Goal: Navigation & Orientation: Find specific page/section

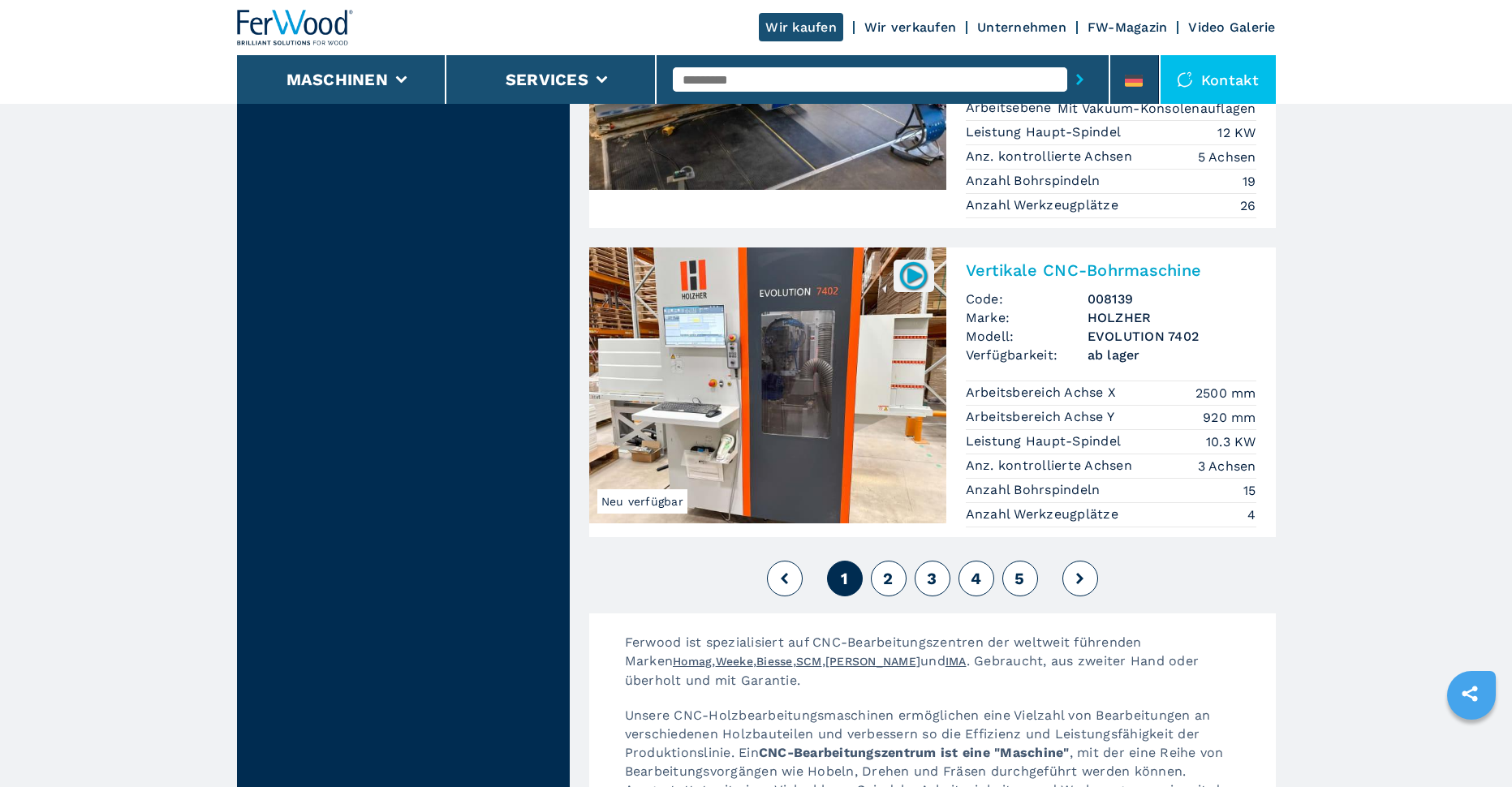
scroll to position [3974, 0]
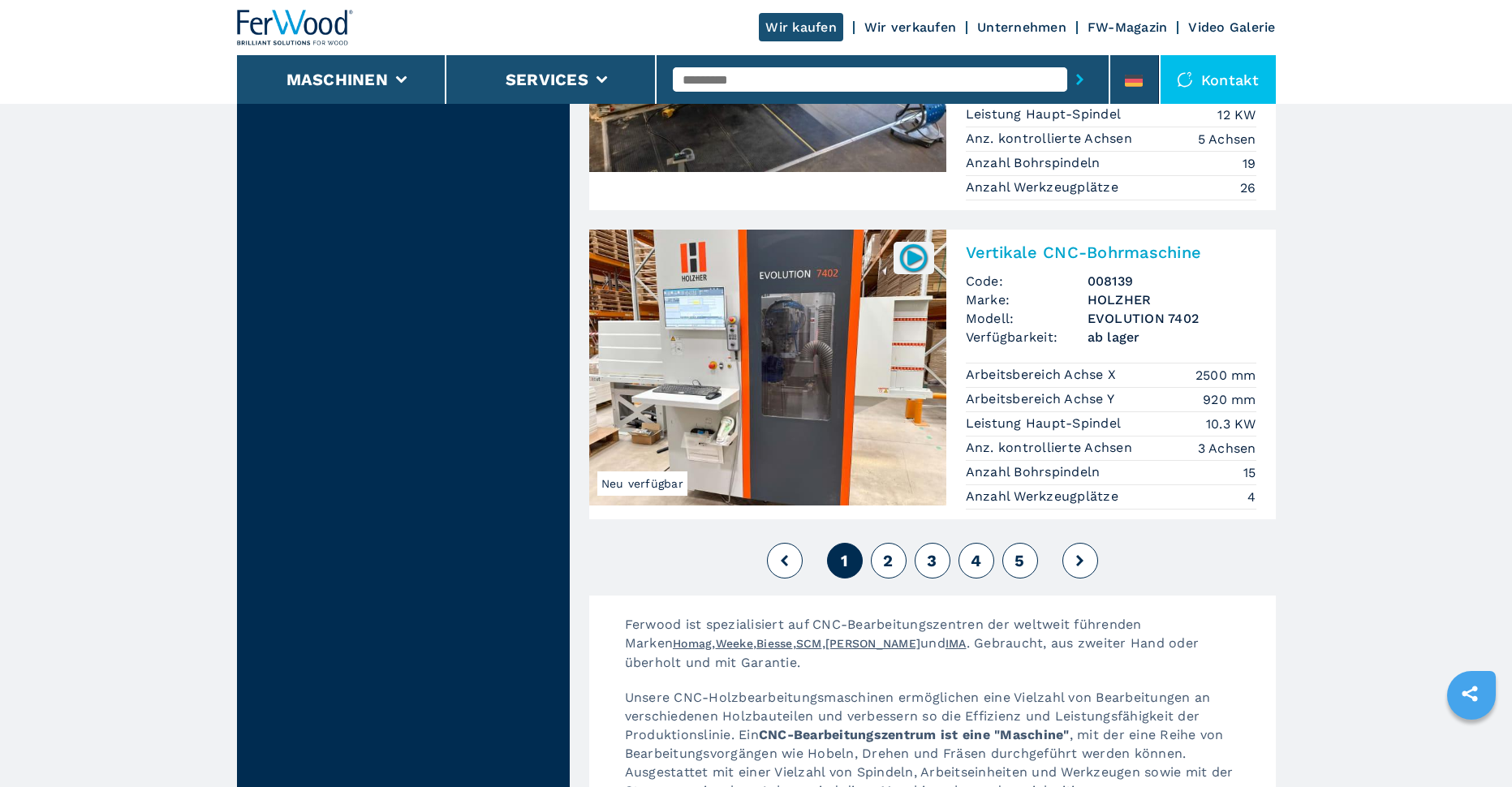
click at [907, 538] on div "1 2 3 4 5" at bounding box center [932, 560] width 687 height 44
click at [892, 551] on span "2" at bounding box center [888, 560] width 10 height 19
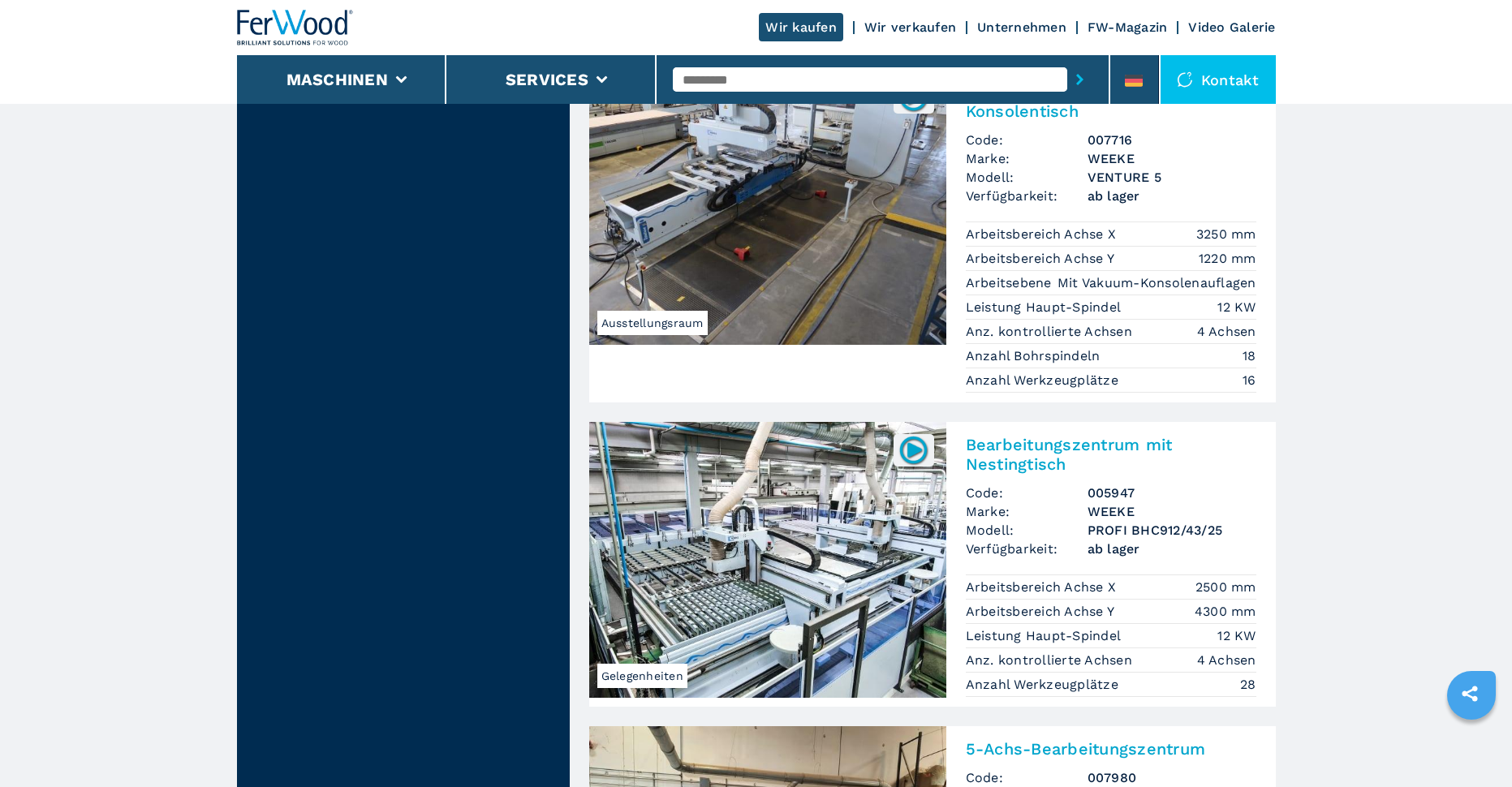
scroll to position [4055, 0]
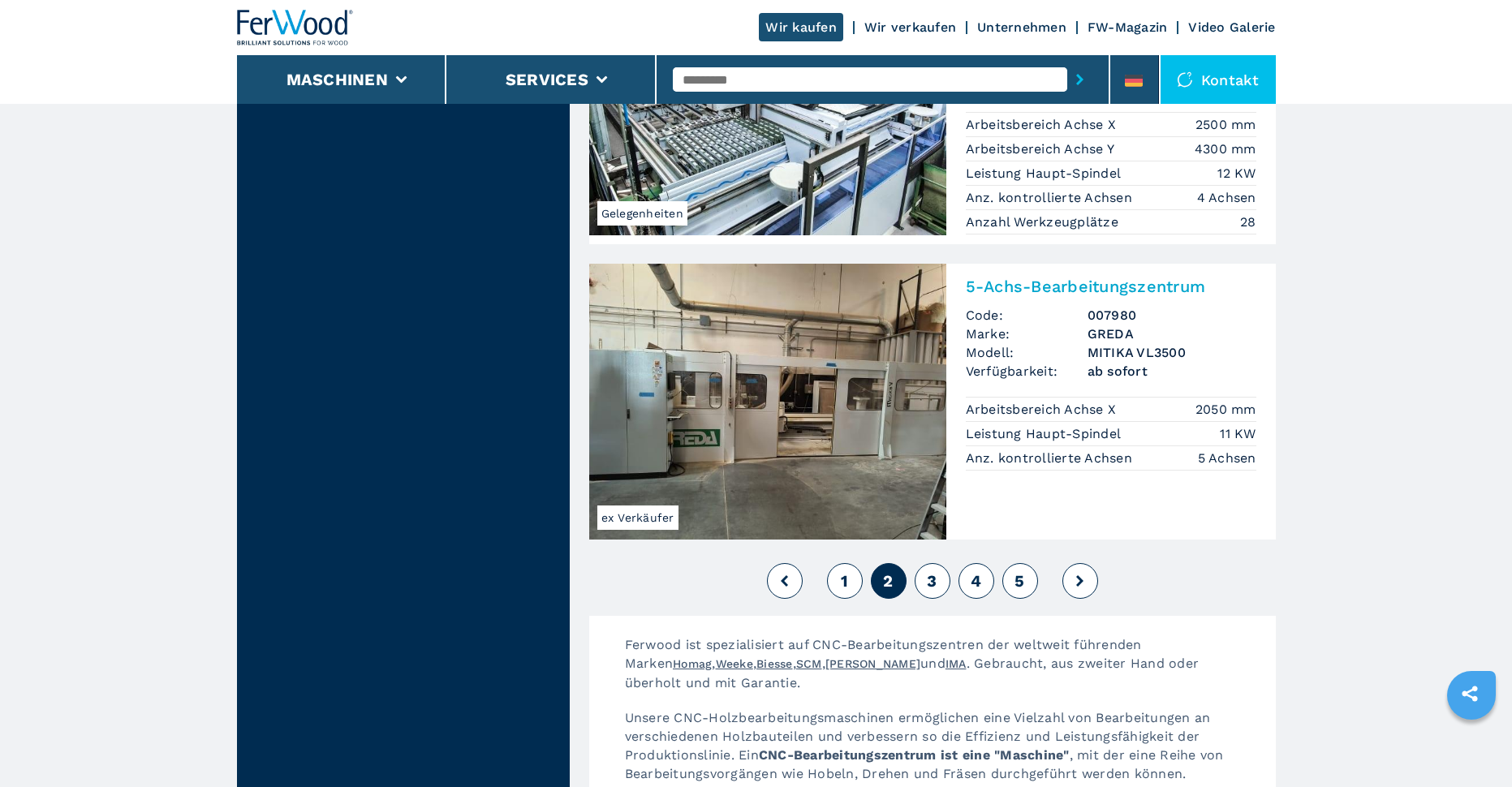
click at [922, 562] on button "3" at bounding box center [932, 580] width 36 height 36
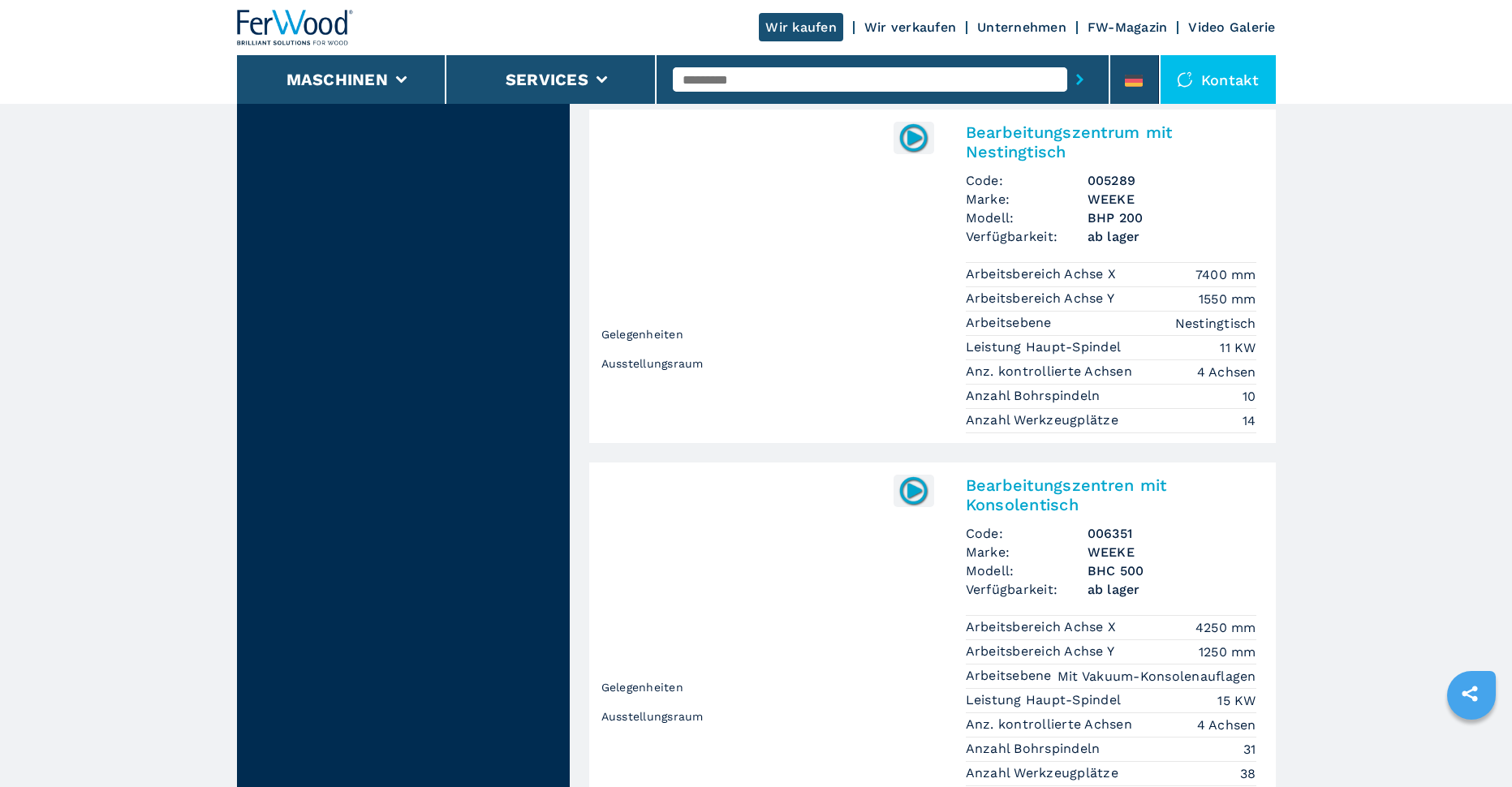
scroll to position [3974, 0]
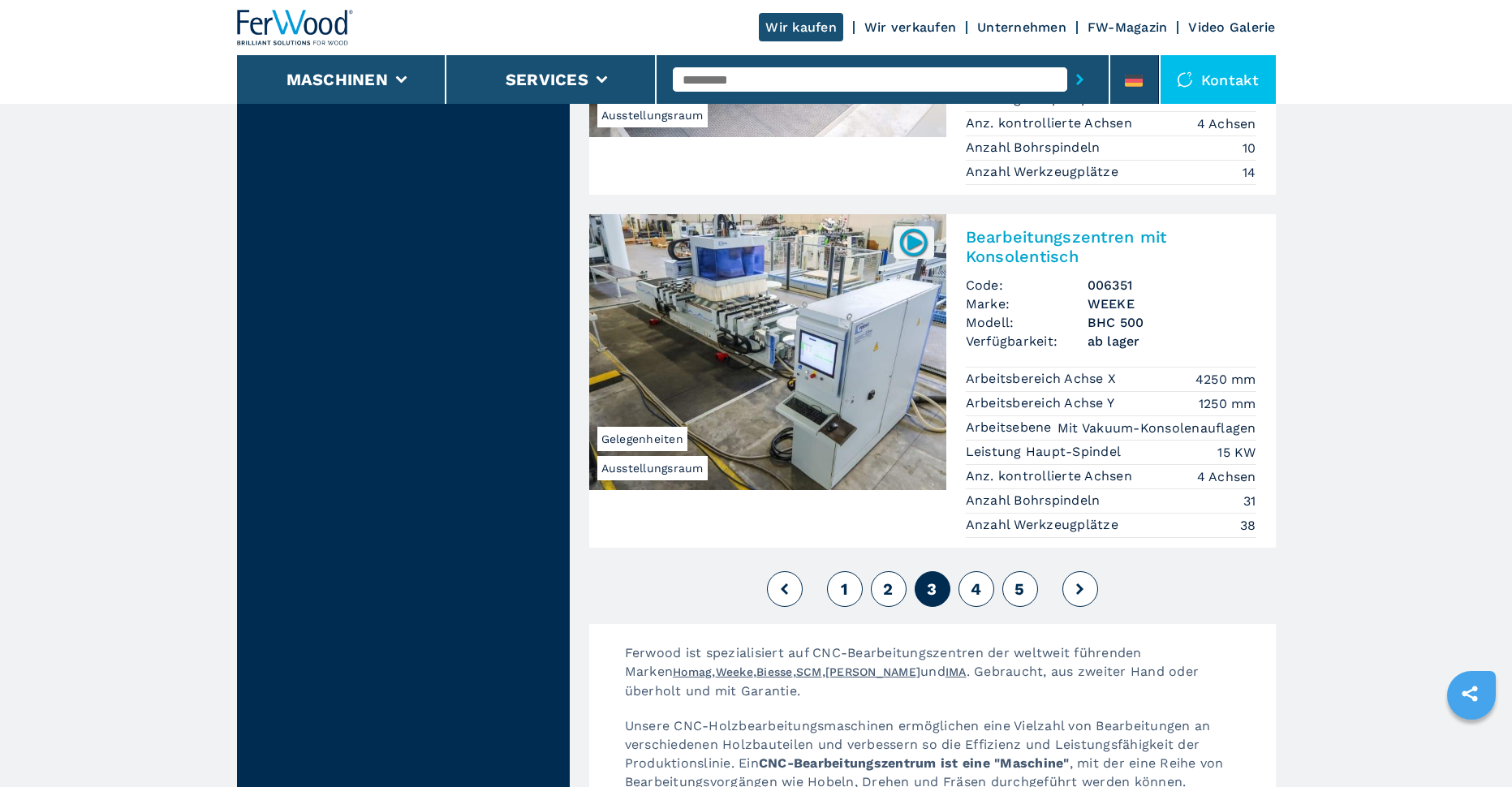
click at [984, 571] on button "4" at bounding box center [975, 589] width 36 height 36
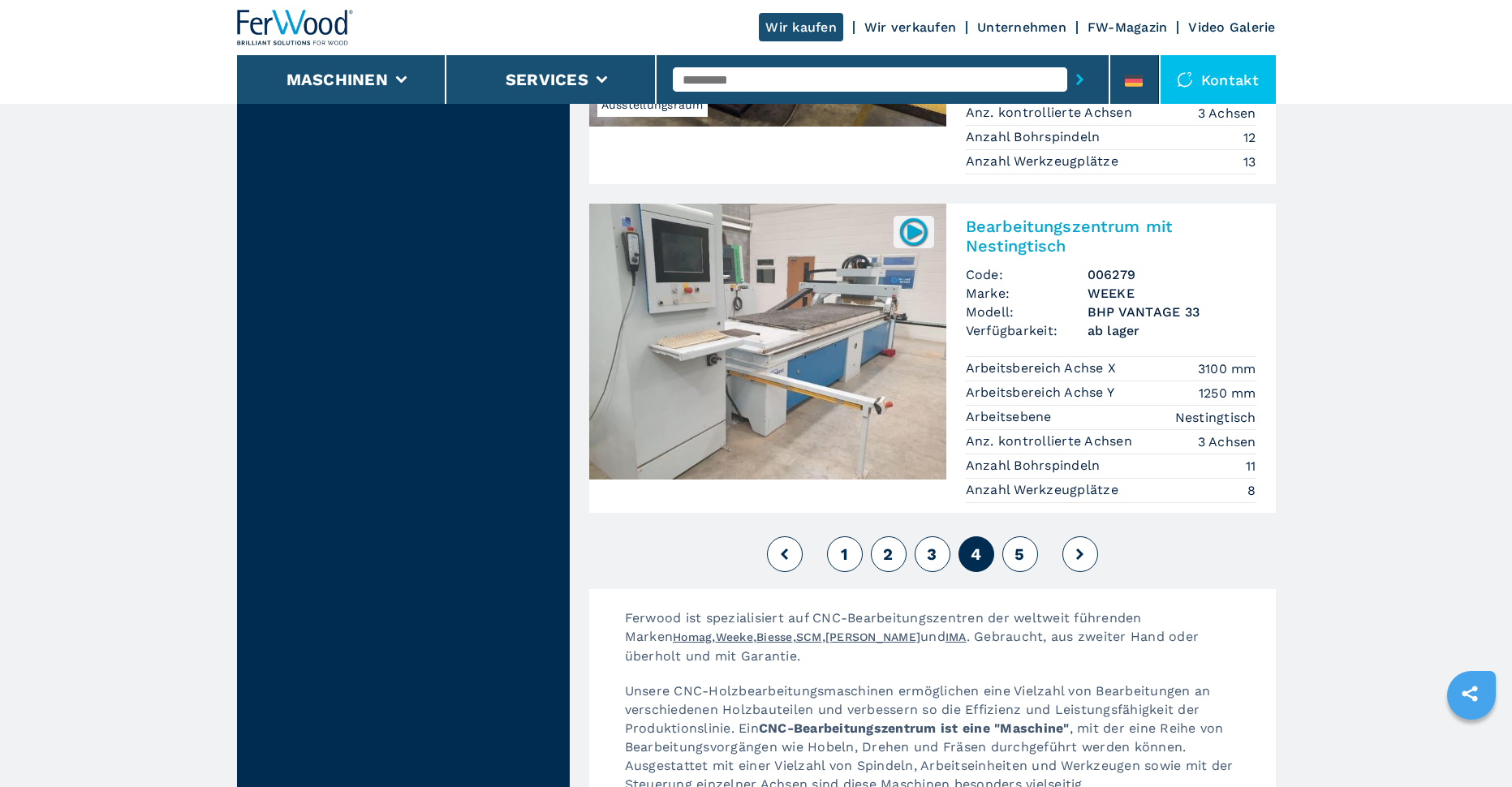
scroll to position [4055, 0]
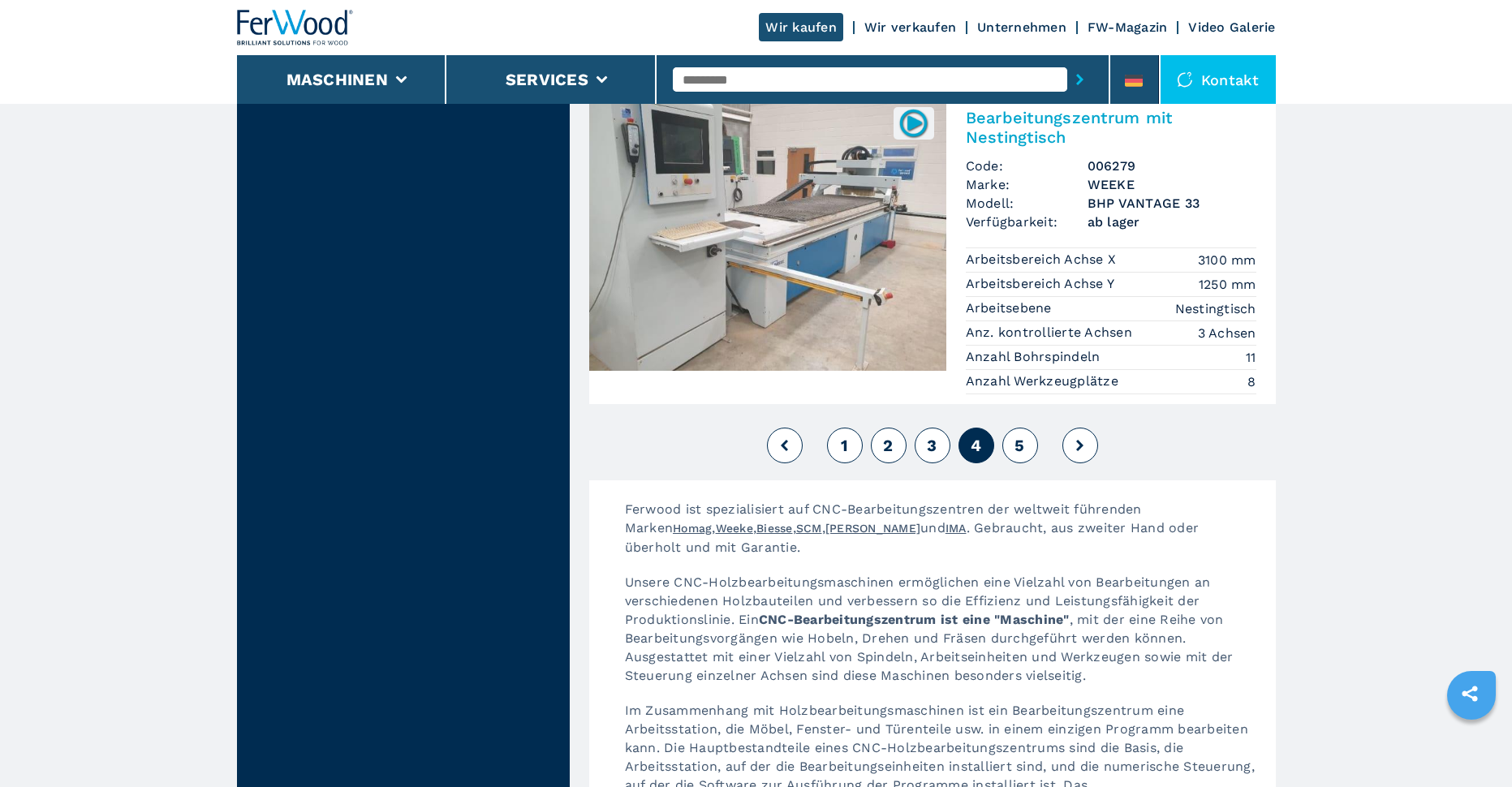
click at [1028, 428] on button "5" at bounding box center [1020, 445] width 36 height 36
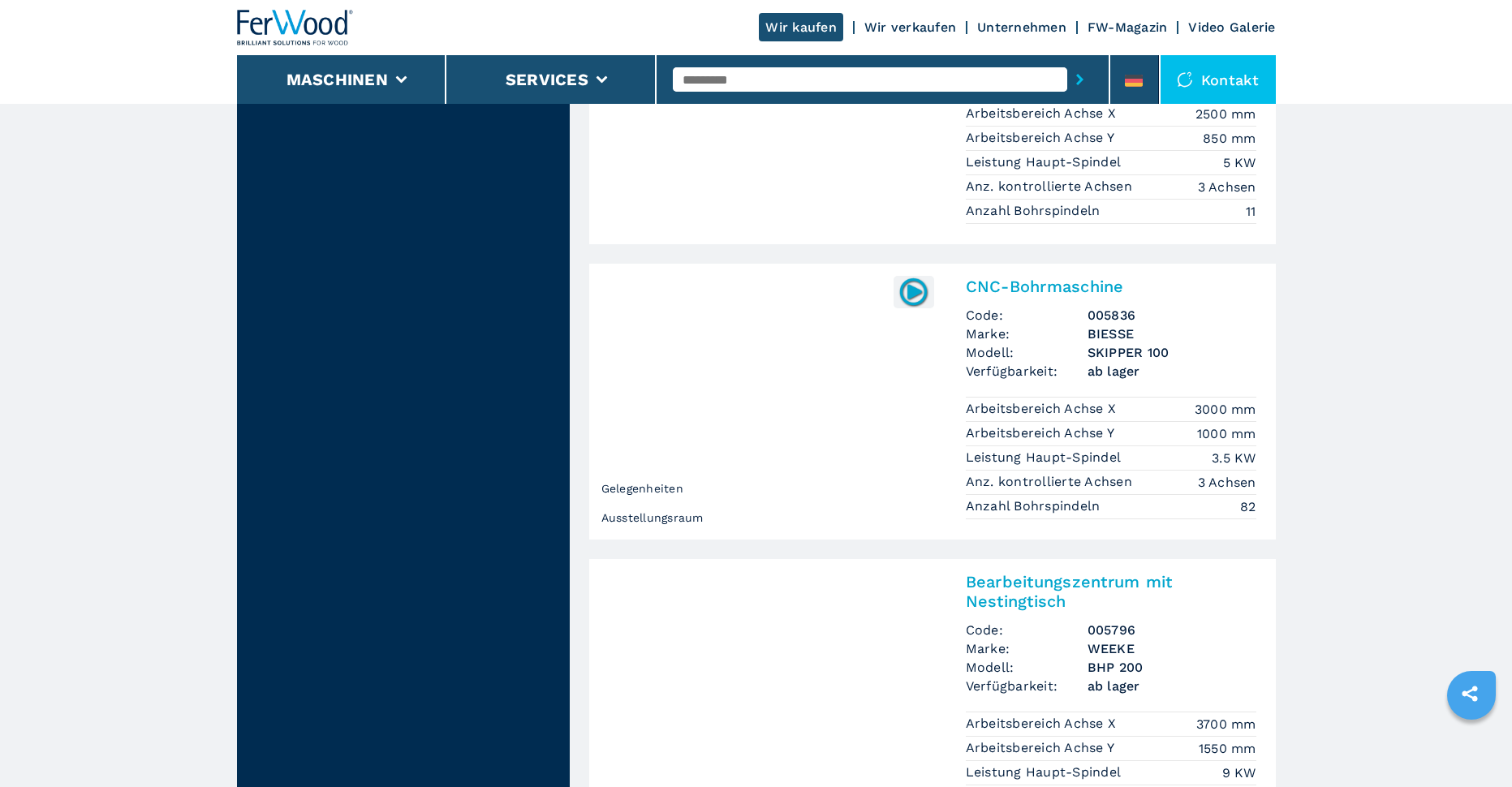
scroll to position [3487, 0]
